Goal: Navigation & Orientation: Find specific page/section

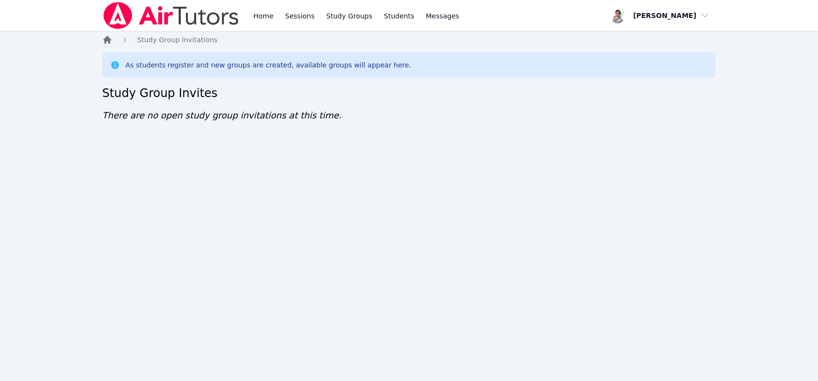
click at [109, 38] on icon "Breadcrumb" at bounding box center [107, 40] width 8 height 8
